Goal: Task Accomplishment & Management: Complete application form

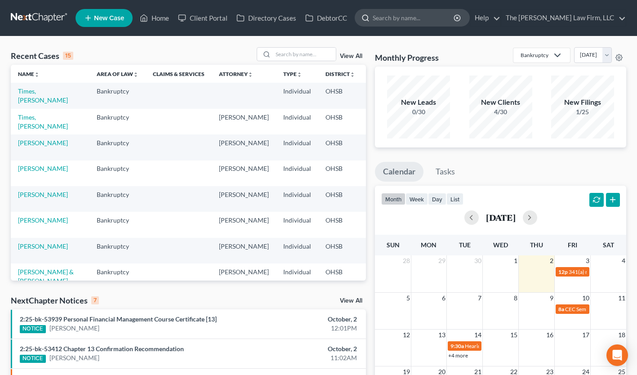
click at [434, 21] on input "search" at bounding box center [414, 17] width 82 height 17
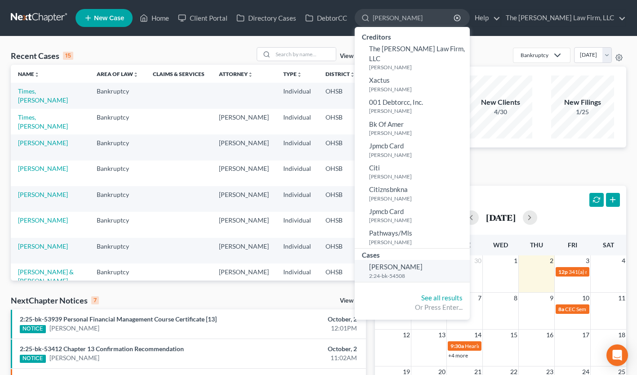
type input "linehan"
click at [423, 263] on span "Linehan, Mary" at bounding box center [396, 267] width 54 height 8
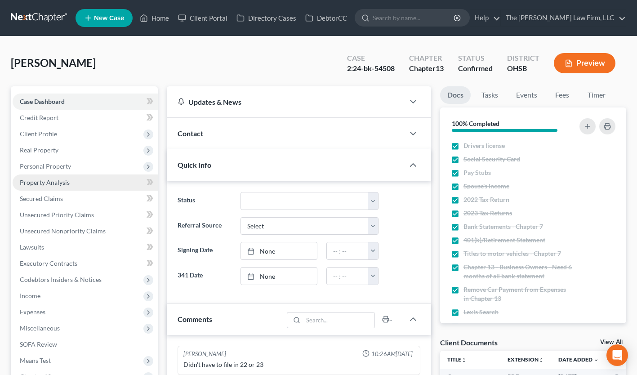
click at [55, 179] on span "Property Analysis" at bounding box center [45, 183] width 50 height 8
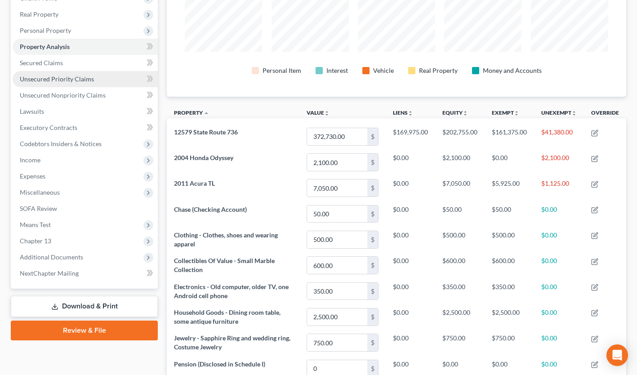
scroll to position [147, 0]
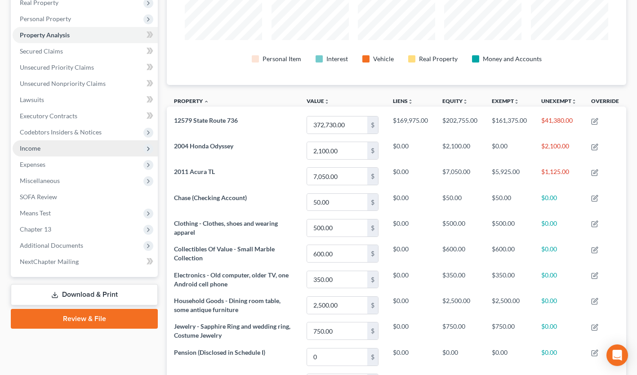
click at [45, 151] on span "Income" at bounding box center [85, 148] width 145 height 16
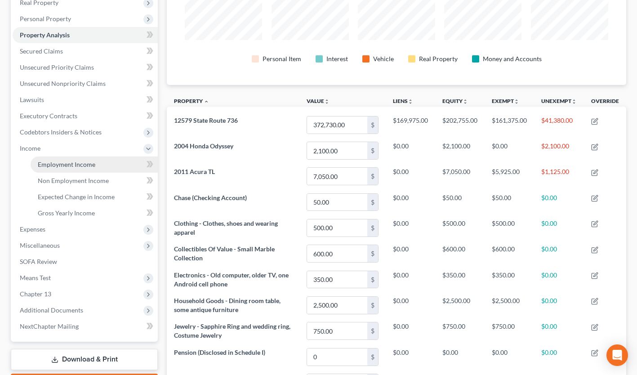
click at [63, 164] on span "Employment Income" at bounding box center [67, 165] width 58 height 8
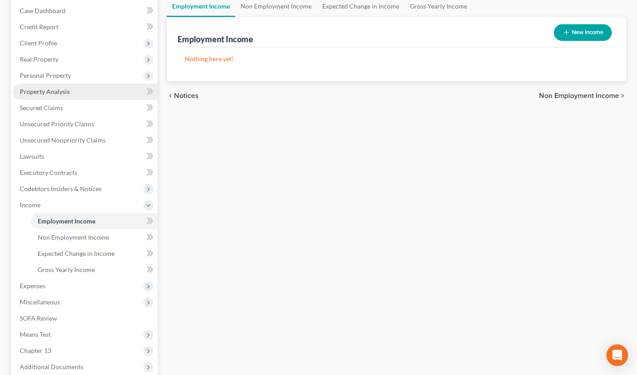
scroll to position [91, 0]
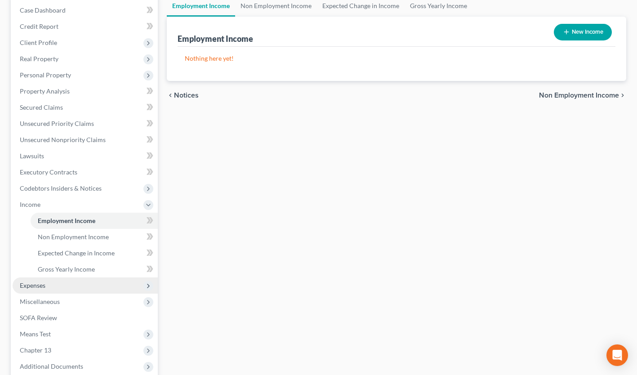
click at [58, 282] on span "Expenses" at bounding box center [85, 285] width 145 height 16
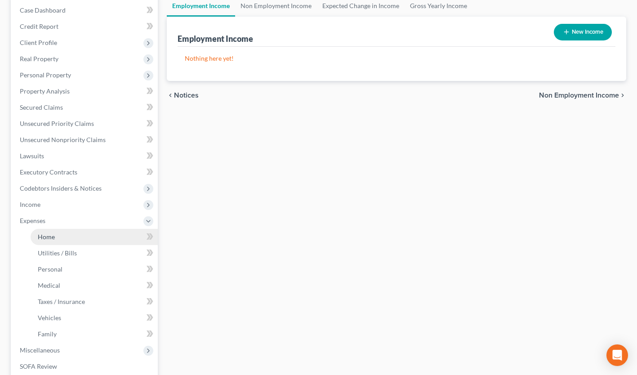
click at [58, 233] on link "Home" at bounding box center [94, 237] width 127 height 16
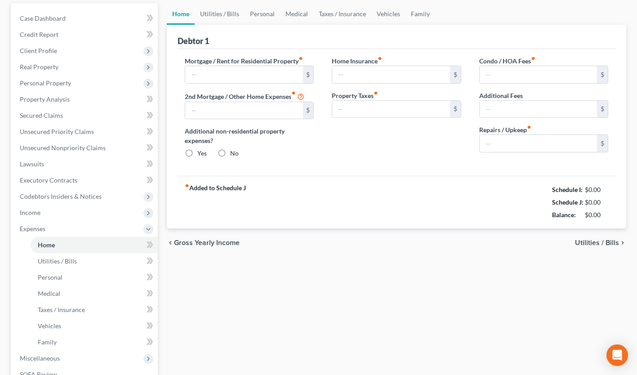
type input "1,553.00"
type input "0.00"
radio input "true"
type input "0.00"
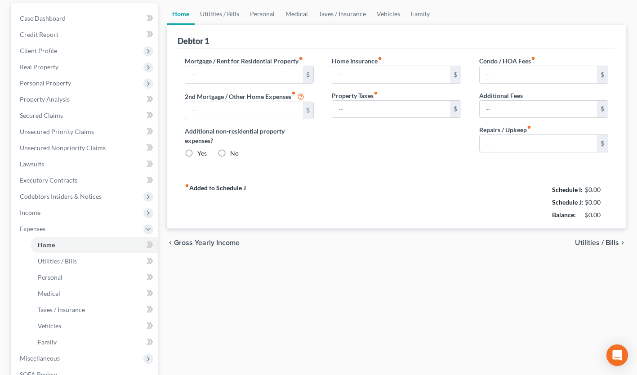
type input "0.00"
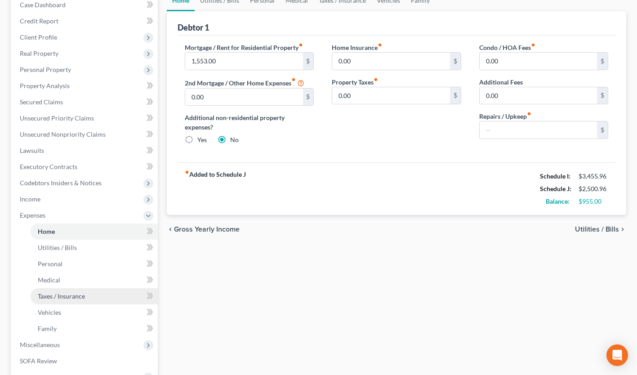
scroll to position [76, 0]
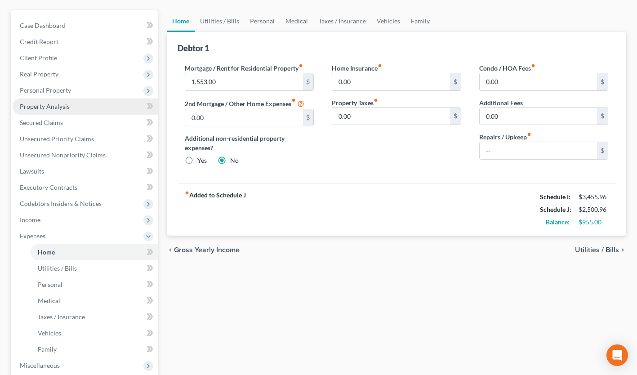
click at [48, 105] on span "Property Analysis" at bounding box center [45, 107] width 50 height 8
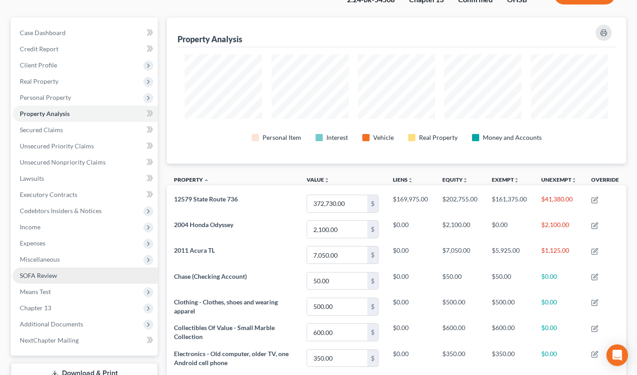
scroll to position [68, 0]
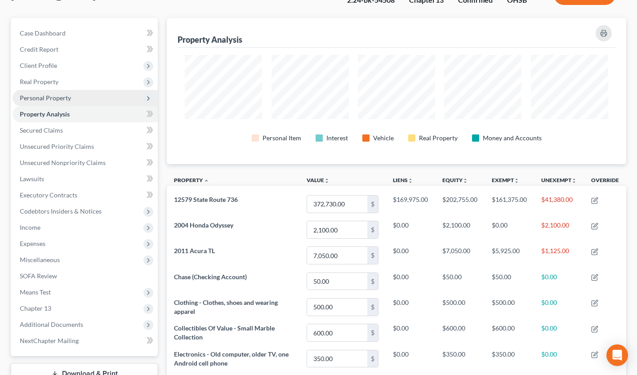
click at [59, 97] on span "Personal Property" at bounding box center [45, 98] width 51 height 8
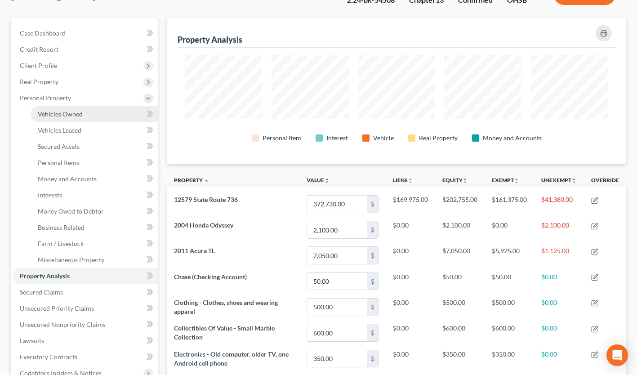
click at [61, 111] on span "Vehicles Owned" at bounding box center [60, 114] width 45 height 8
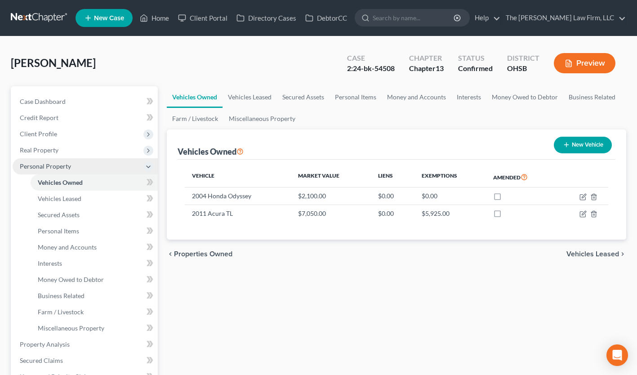
click at [78, 165] on span "Personal Property" at bounding box center [85, 166] width 145 height 16
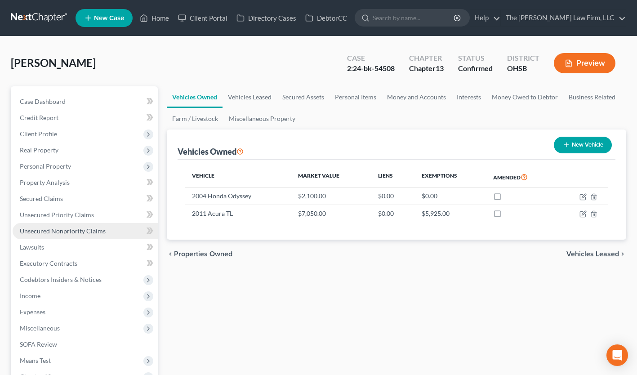
click at [49, 226] on link "Unsecured Nonpriority Claims" at bounding box center [85, 231] width 145 height 16
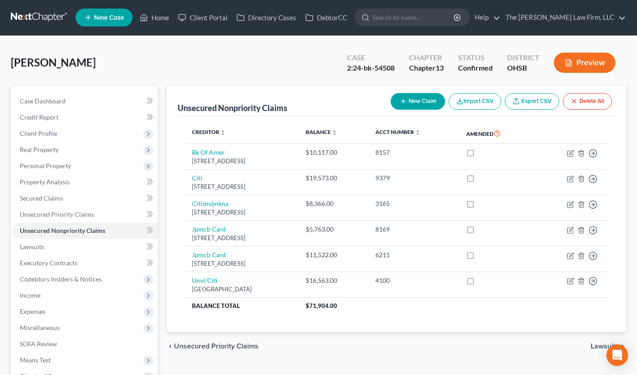
scroll to position [1, 0]
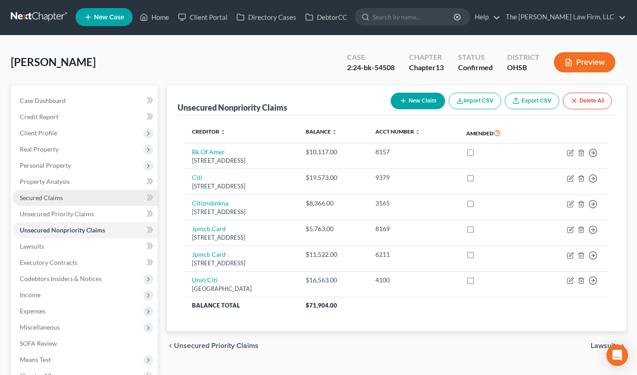
click at [74, 198] on link "Secured Claims" at bounding box center [85, 198] width 145 height 16
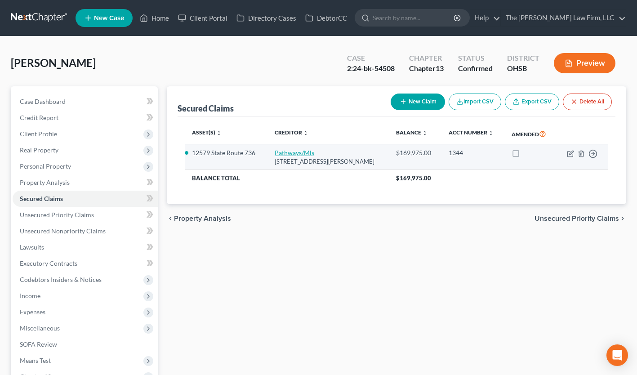
click at [295, 153] on link "Pathways/Mls" at bounding box center [295, 153] width 40 height 8
select select "23"
select select "3"
select select "2"
select select "0"
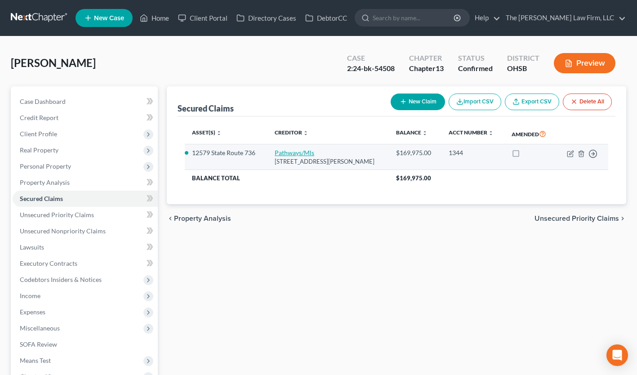
select select "0"
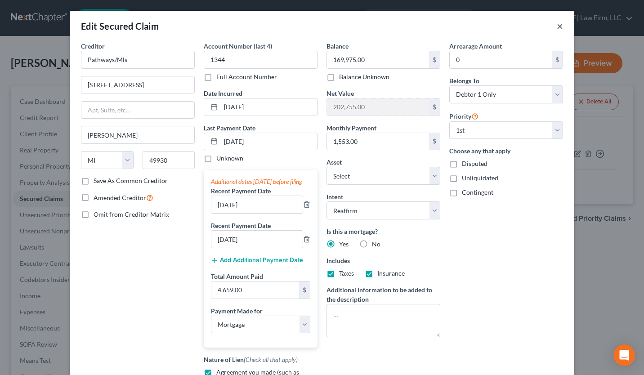
click at [557, 28] on button "×" at bounding box center [560, 26] width 6 height 11
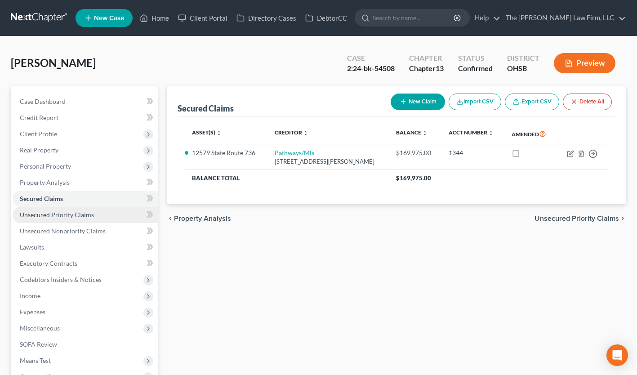
click at [74, 215] on span "Unsecured Priority Claims" at bounding box center [57, 215] width 74 height 8
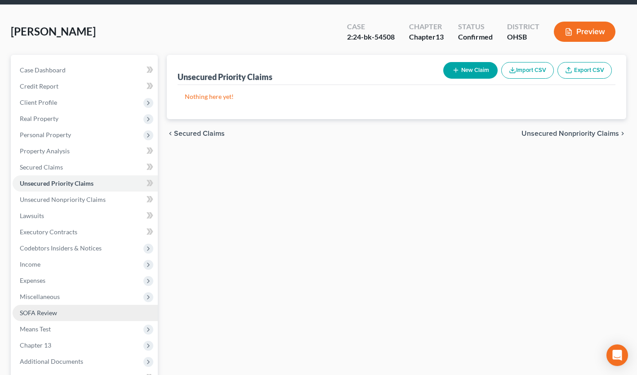
scroll to position [31, 0]
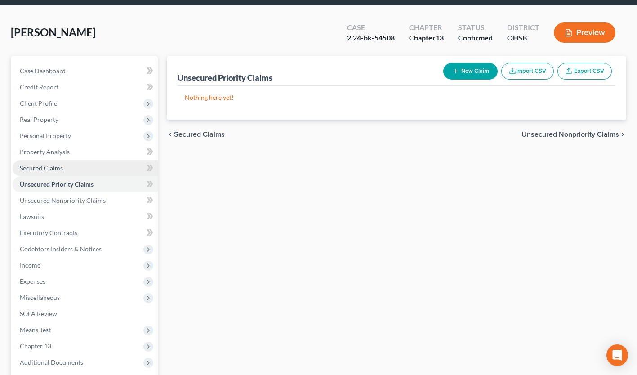
click at [98, 161] on link "Secured Claims" at bounding box center [85, 168] width 145 height 16
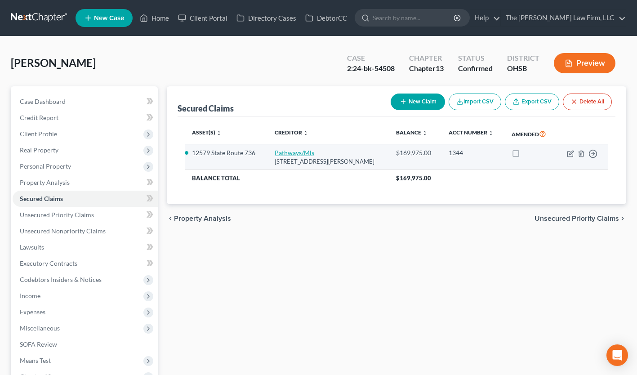
click at [290, 154] on link "Pathways/Mls" at bounding box center [295, 153] width 40 height 8
select select "23"
select select "3"
select select "10"
select select "2"
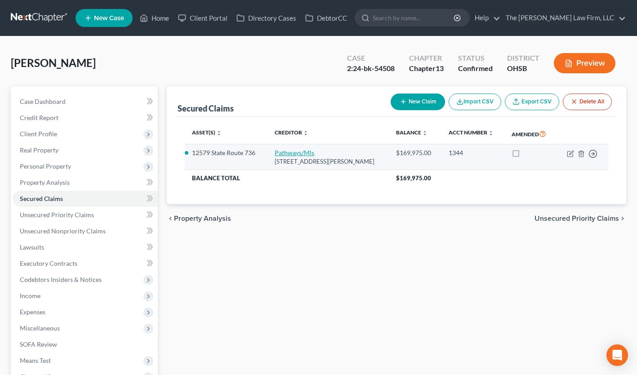
select select "0"
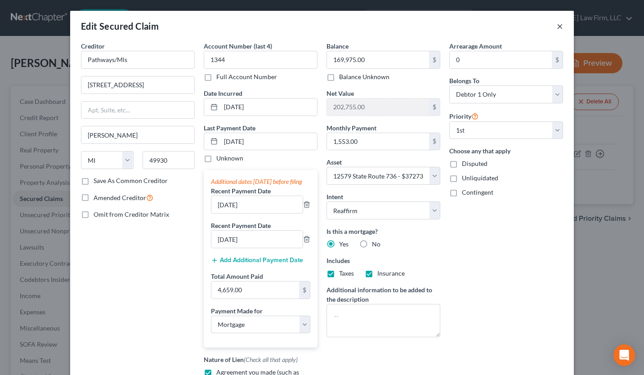
click at [558, 27] on button "×" at bounding box center [560, 26] width 6 height 11
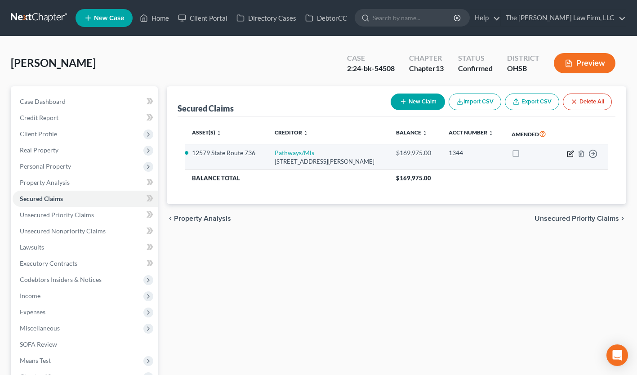
click at [569, 153] on icon "button" at bounding box center [570, 153] width 7 height 7
select select "23"
select select "3"
select select "10"
select select "2"
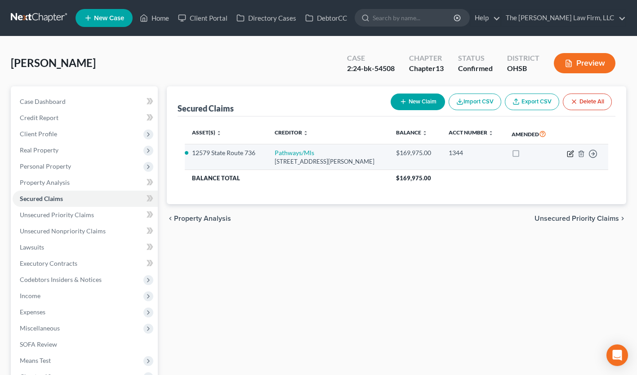
select select "0"
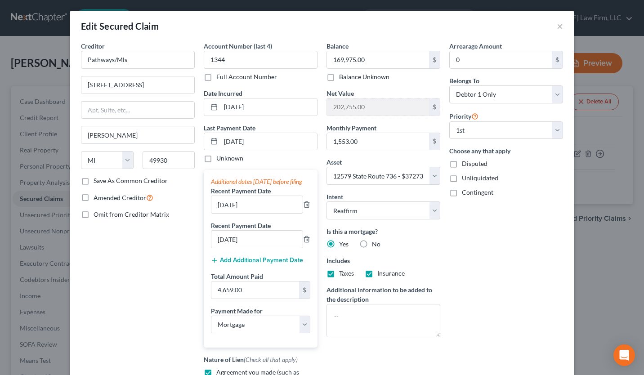
click at [553, 27] on div "Edit Secured Claim ×" at bounding box center [322, 26] width 504 height 31
click at [557, 26] on button "×" at bounding box center [560, 26] width 6 height 11
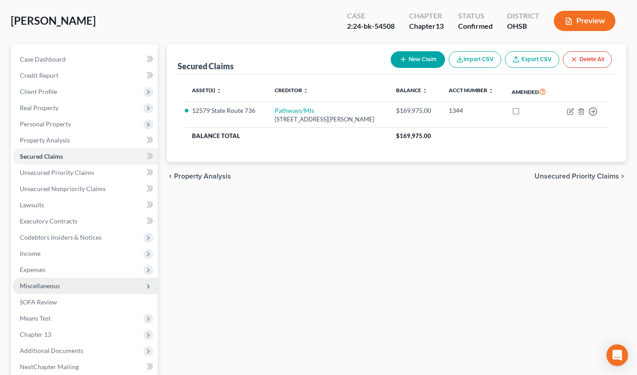
scroll to position [41, 0]
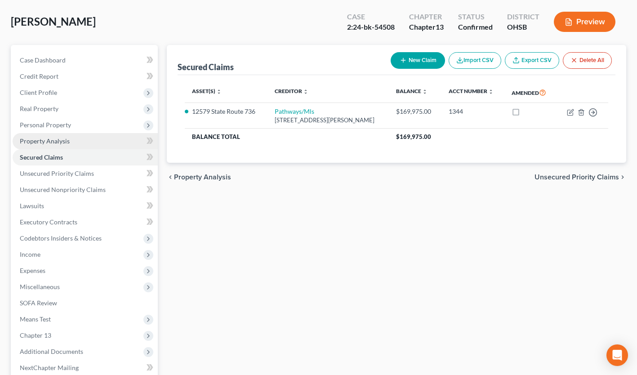
click at [57, 141] on span "Property Analysis" at bounding box center [45, 141] width 50 height 8
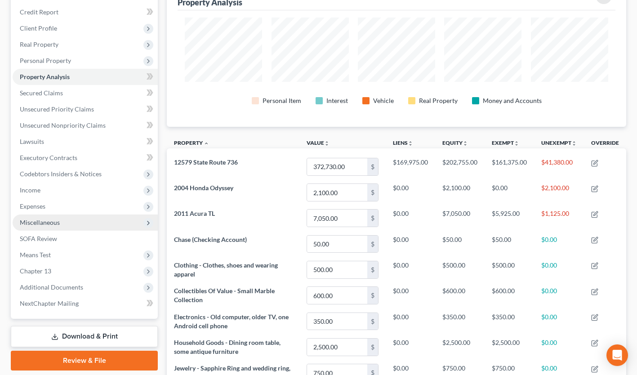
scroll to position [102, 0]
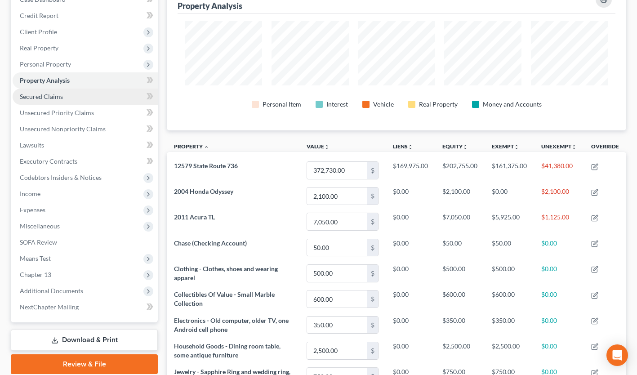
click at [59, 93] on span "Secured Claims" at bounding box center [41, 97] width 43 height 8
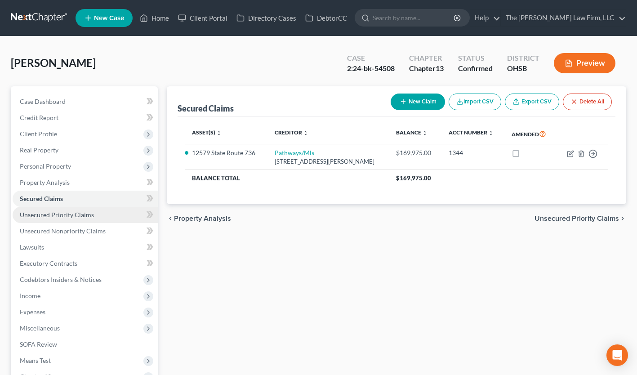
click at [92, 212] on link "Unsecured Priority Claims" at bounding box center [85, 215] width 145 height 16
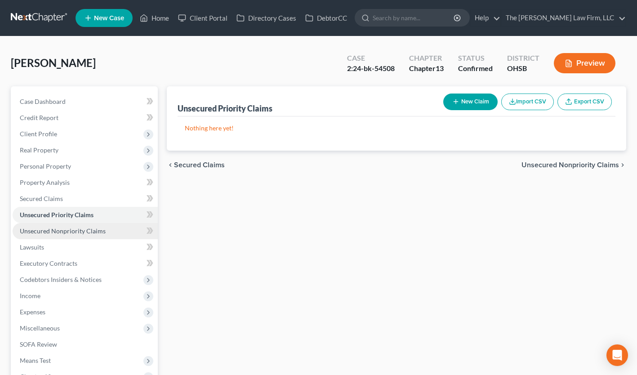
click at [96, 228] on span "Unsecured Nonpriority Claims" at bounding box center [63, 231] width 86 height 8
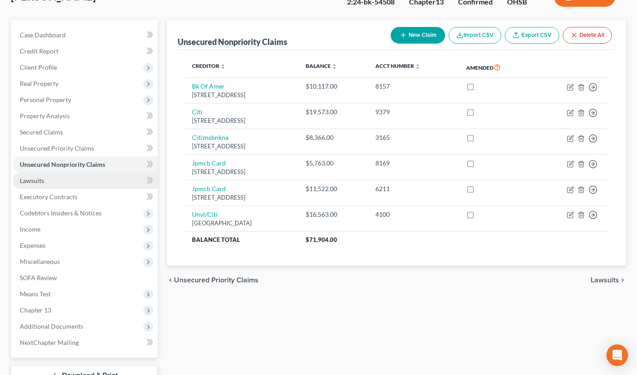
scroll to position [66, 0]
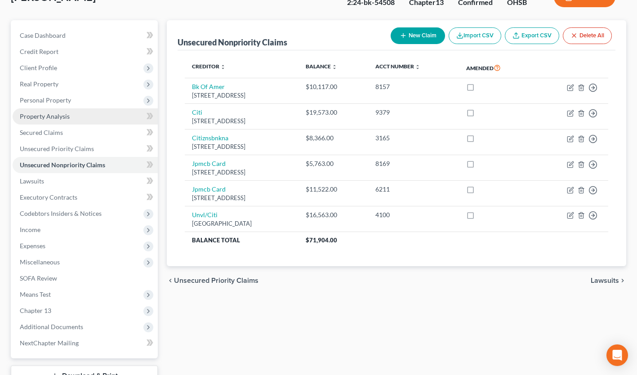
click at [54, 121] on link "Property Analysis" at bounding box center [85, 116] width 145 height 16
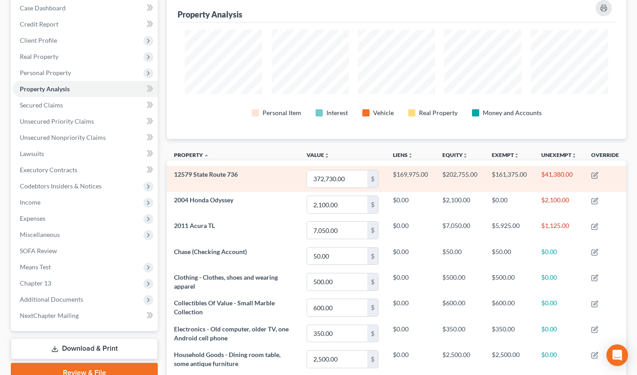
scroll to position [93, 0]
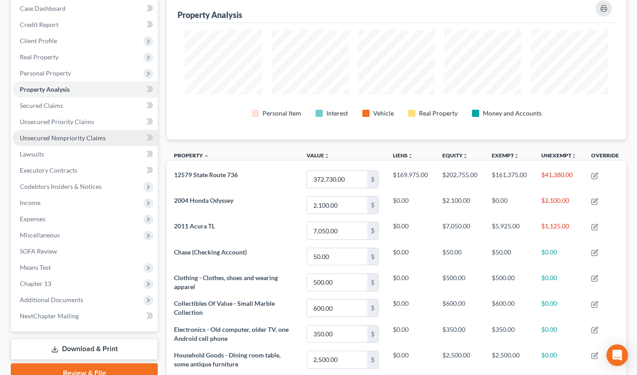
click at [58, 136] on span "Unsecured Nonpriority Claims" at bounding box center [63, 138] width 86 height 8
